Goal: Task Accomplishment & Management: Complete application form

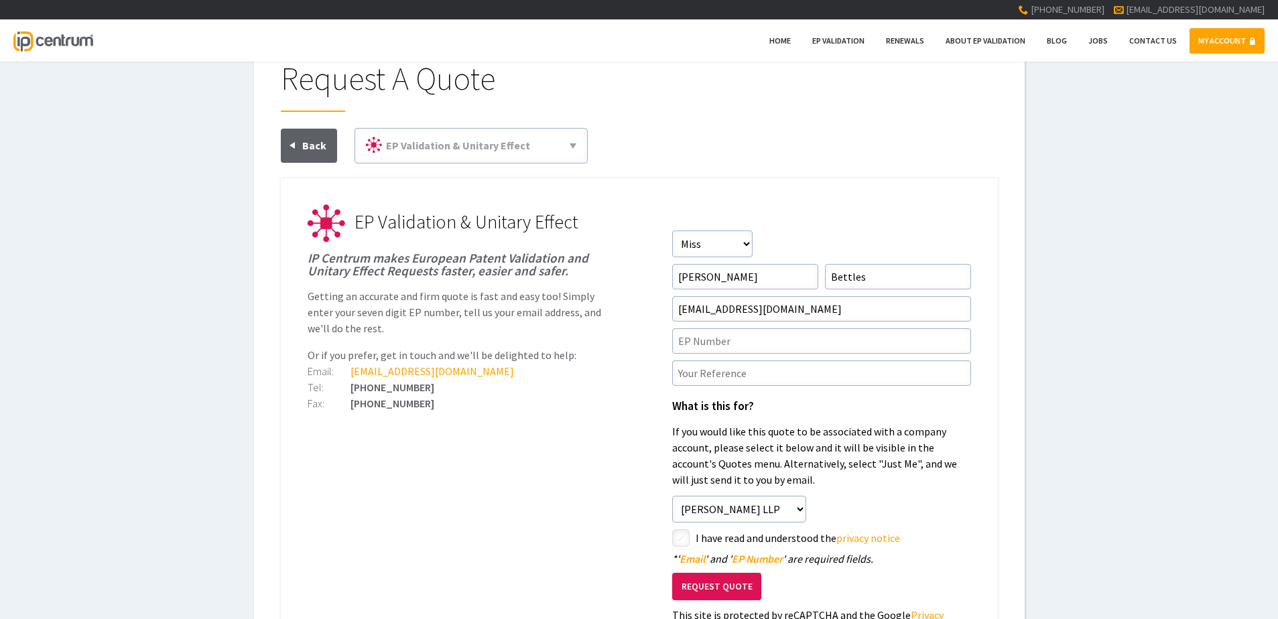
scroll to position [67, 0]
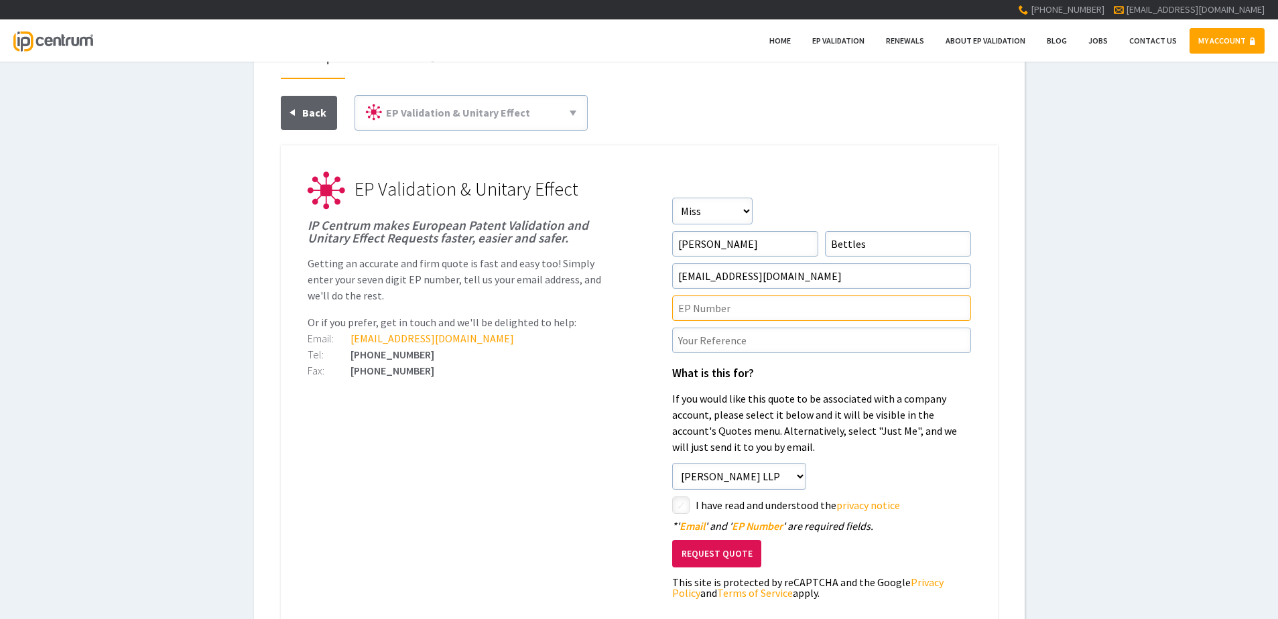
click at [799, 320] on input"] "text" at bounding box center [821, 307] width 299 height 25
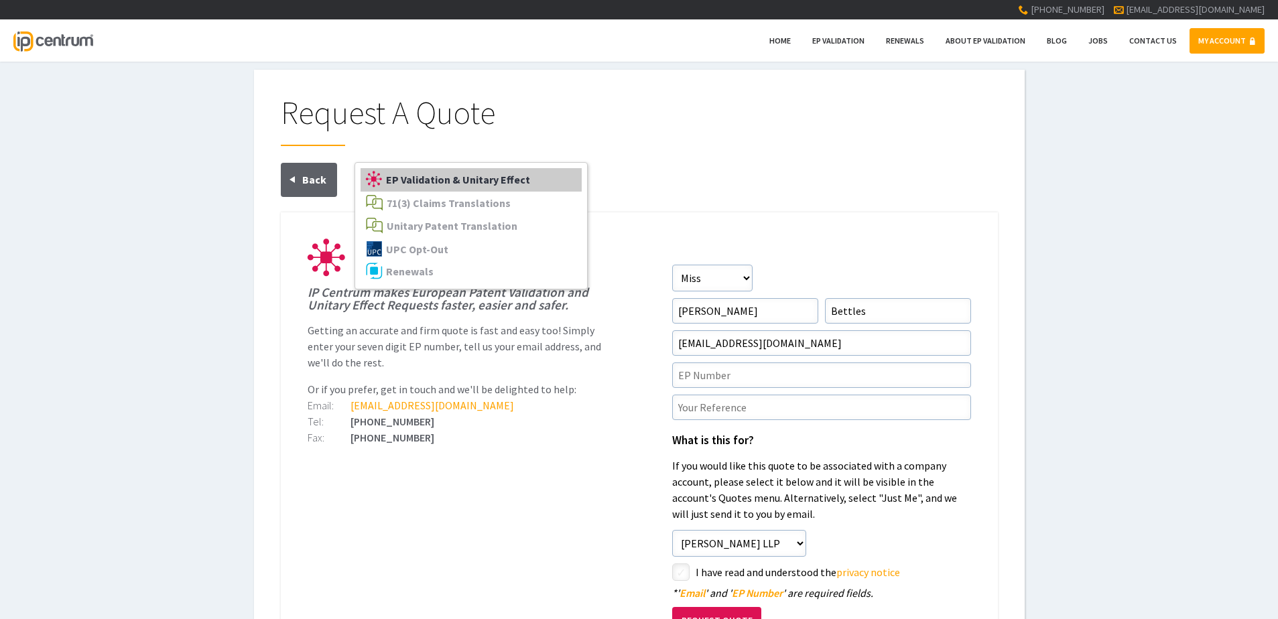
click at [428, 172] on link "EP Validation & Unitary Effect" at bounding box center [470, 179] width 221 height 23
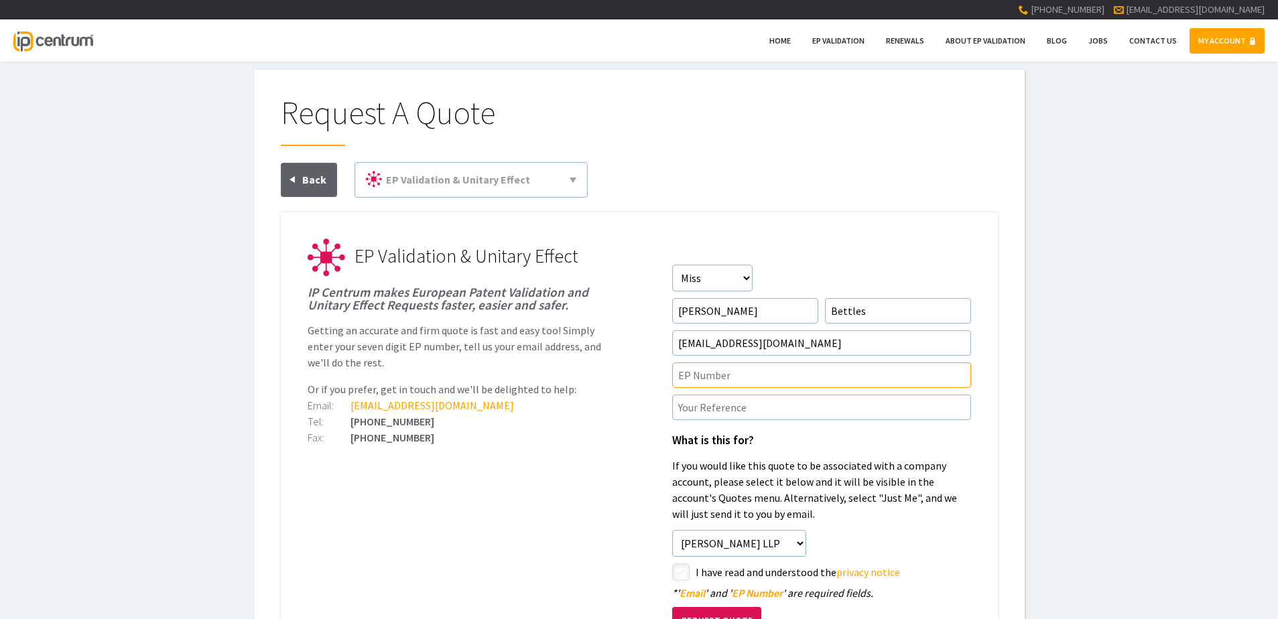
click at [806, 384] on input"] "text" at bounding box center [821, 374] width 299 height 25
paste input"] "3964505"
type input"] "EP3964505"
type input"] "c"
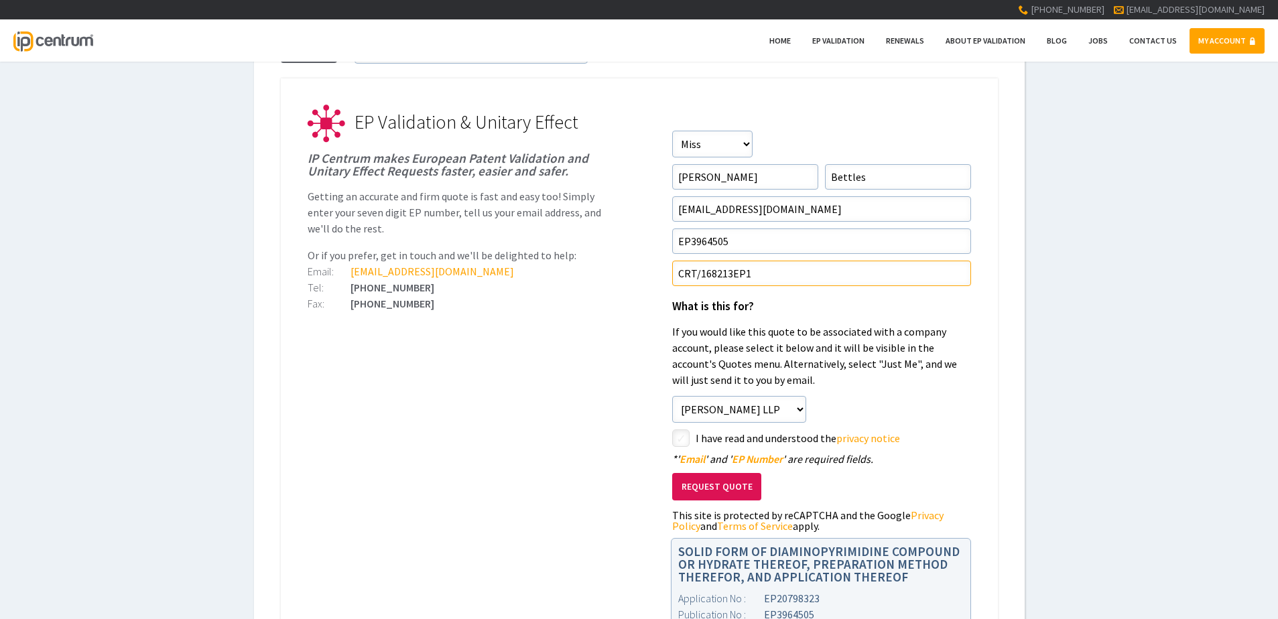
scroll to position [268, 0]
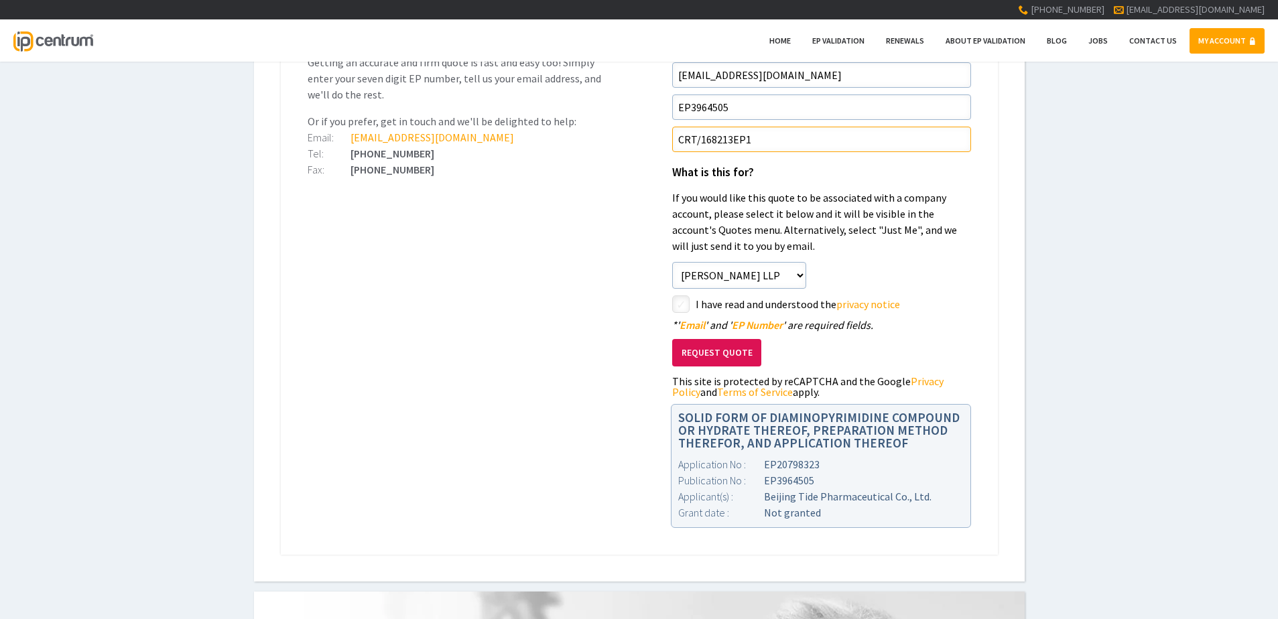
type input"] "CRT/168213EP1"
click at [781, 273] on select"] "Just Me [PERSON_NAME] LLP" at bounding box center [739, 275] width 134 height 27
click at [912, 279] on div "On Behalf Of Just Me [PERSON_NAME] LLP" at bounding box center [821, 275] width 299 height 27
click at [685, 297] on input"] "checkbox" at bounding box center [683, 305] width 16 height 16
checkbox input"] "true"
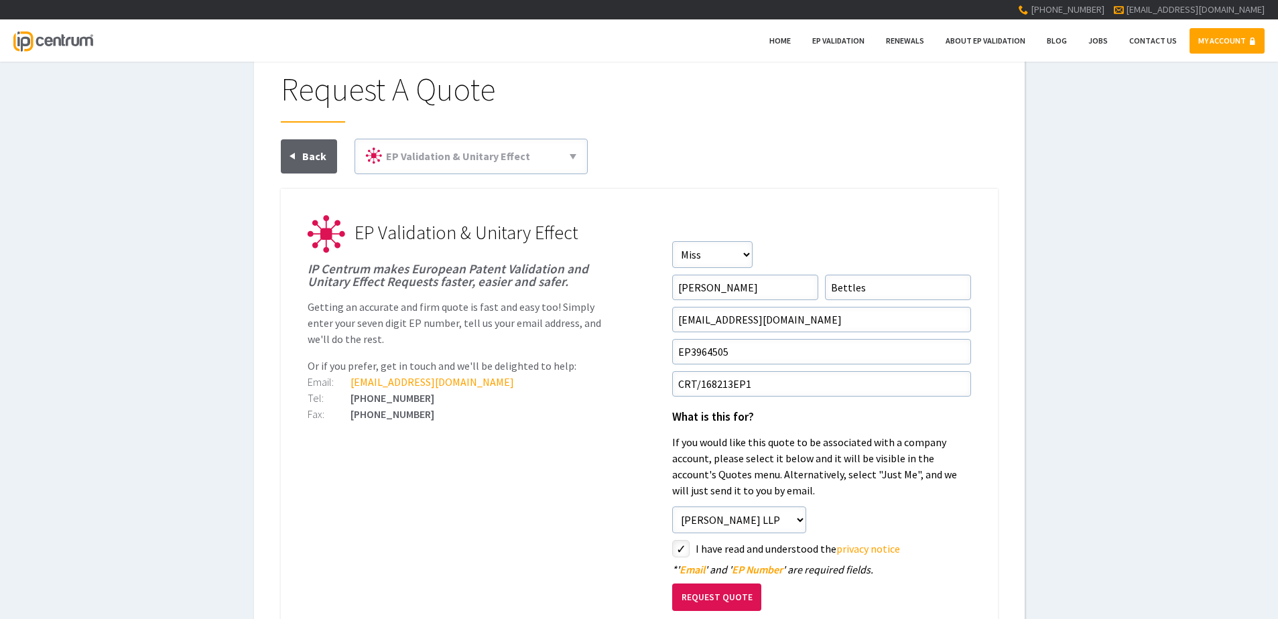
scroll to position [0, 0]
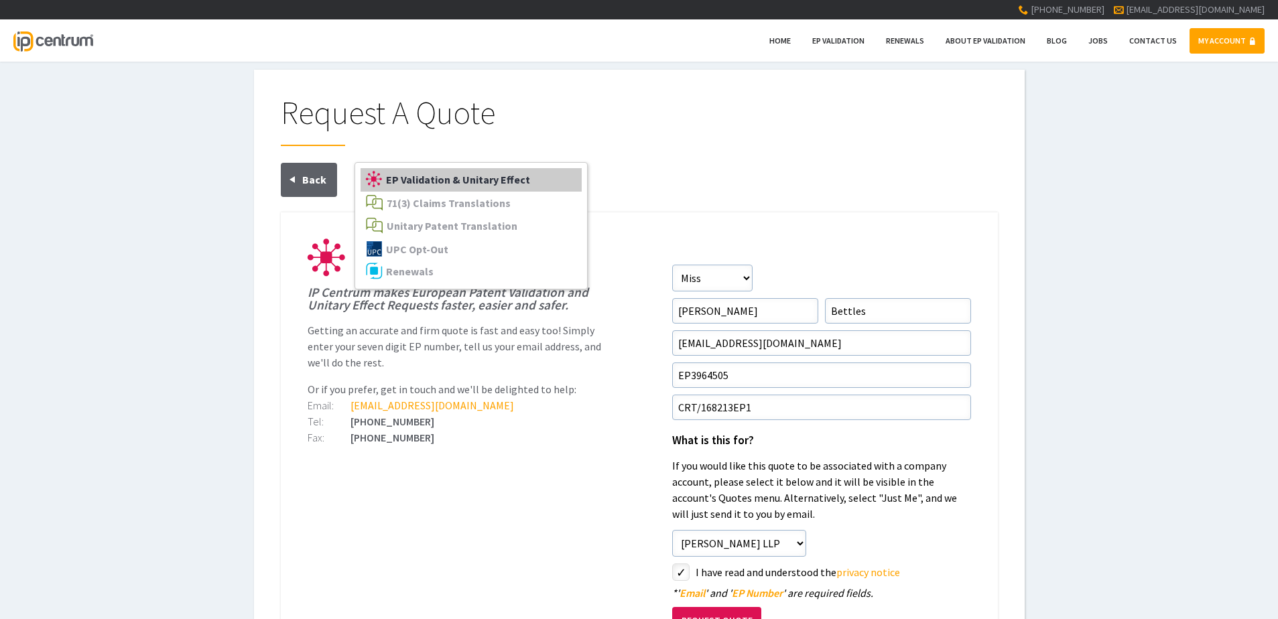
click at [525, 190] on link "EP Validation & Unitary Effect" at bounding box center [470, 179] width 221 height 23
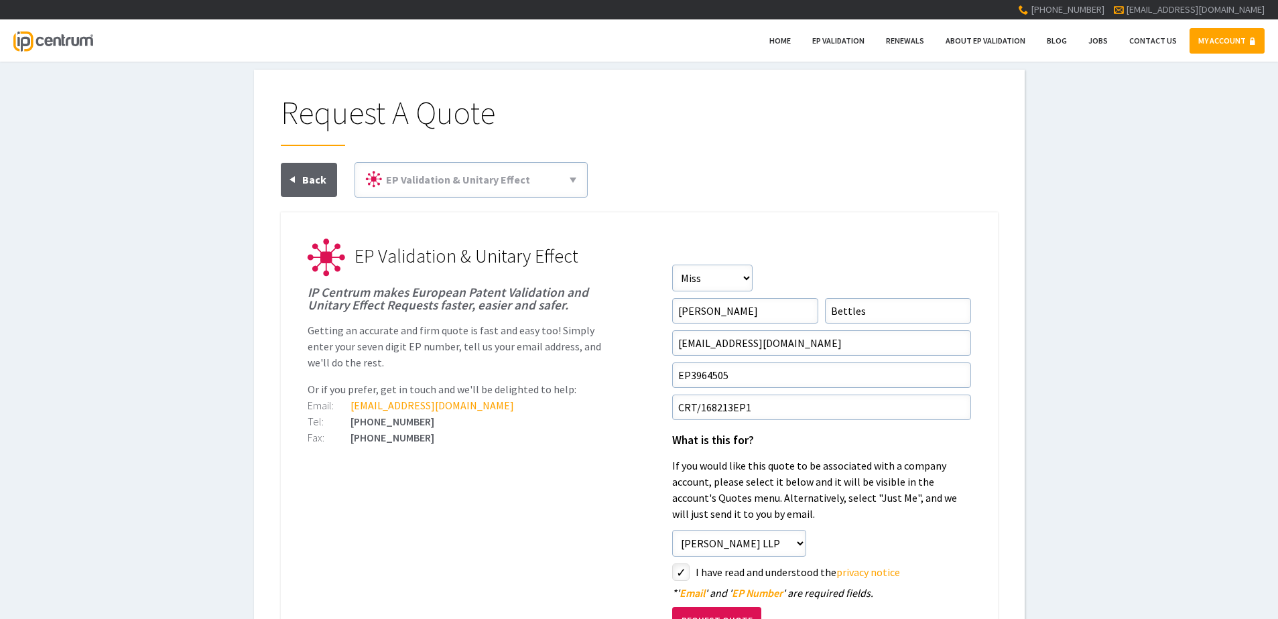
drag, startPoint x: 525, startPoint y: 190, endPoint x: 573, endPoint y: 397, distance: 212.6
click at [573, 397] on div "Back EP Validation & Unitary Effect 71(3) Claims Translations Unitary Patent Tr…" at bounding box center [639, 492] width 717 height 661
click at [316, 182] on span "Back" at bounding box center [314, 179] width 24 height 13
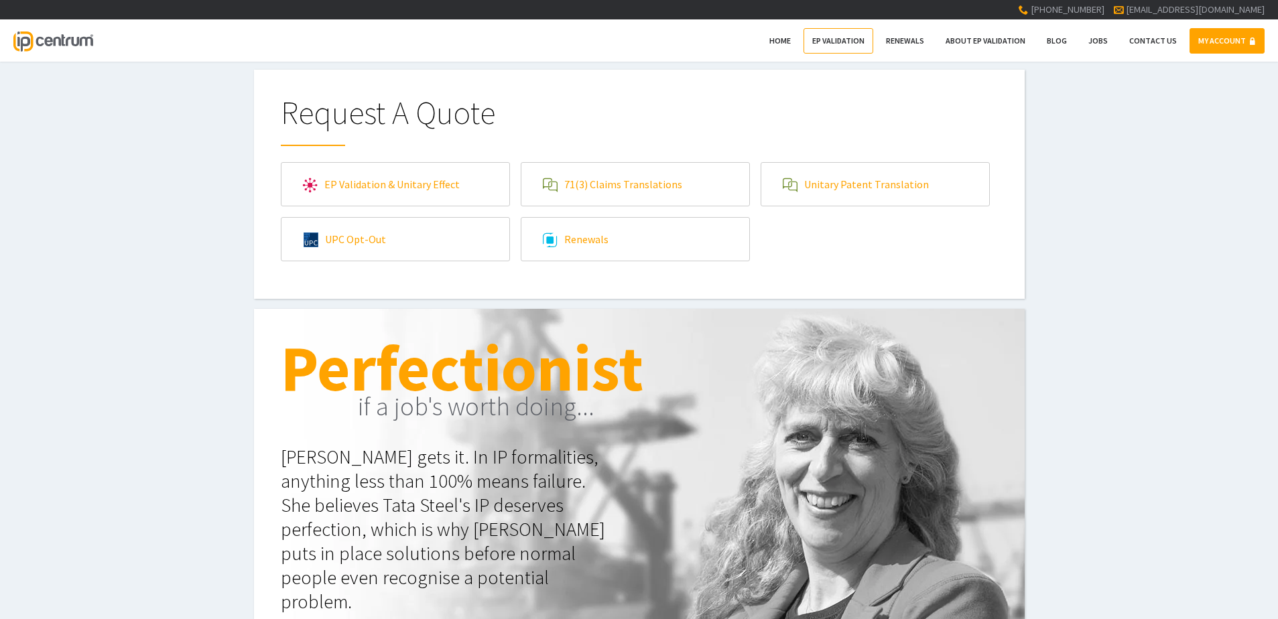
click at [825, 48] on link "EP Validation" at bounding box center [838, 40] width 70 height 25
